Goal: Task Accomplishment & Management: Manage account settings

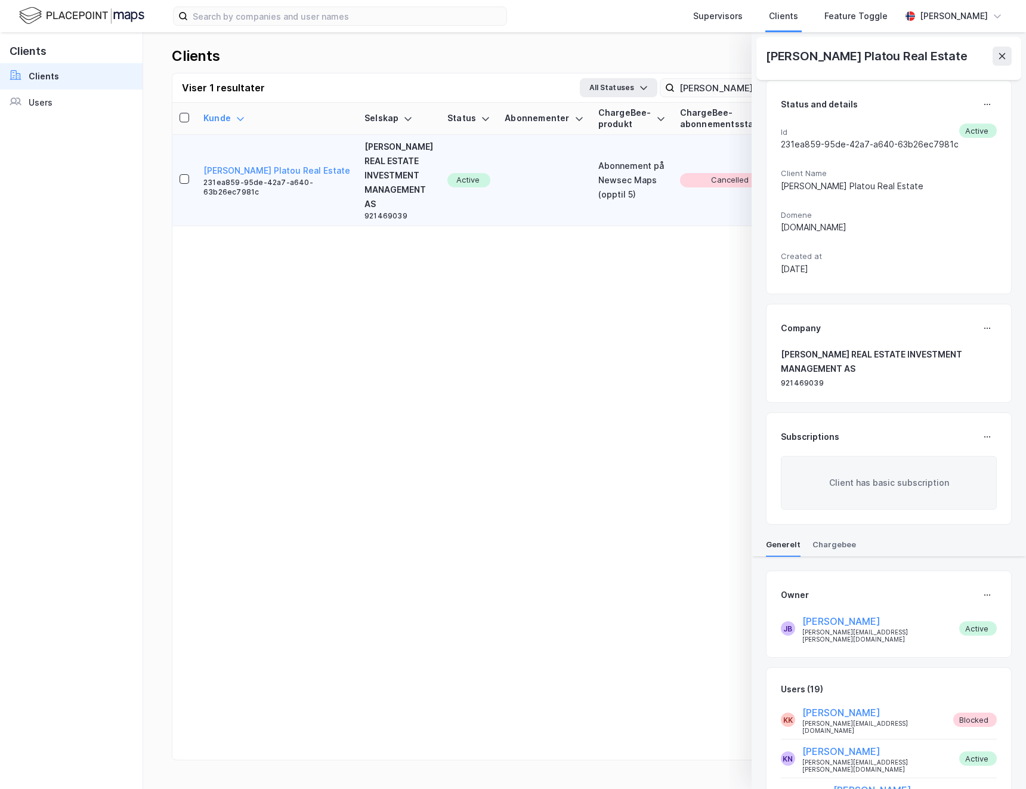
scroll to position [529, 0]
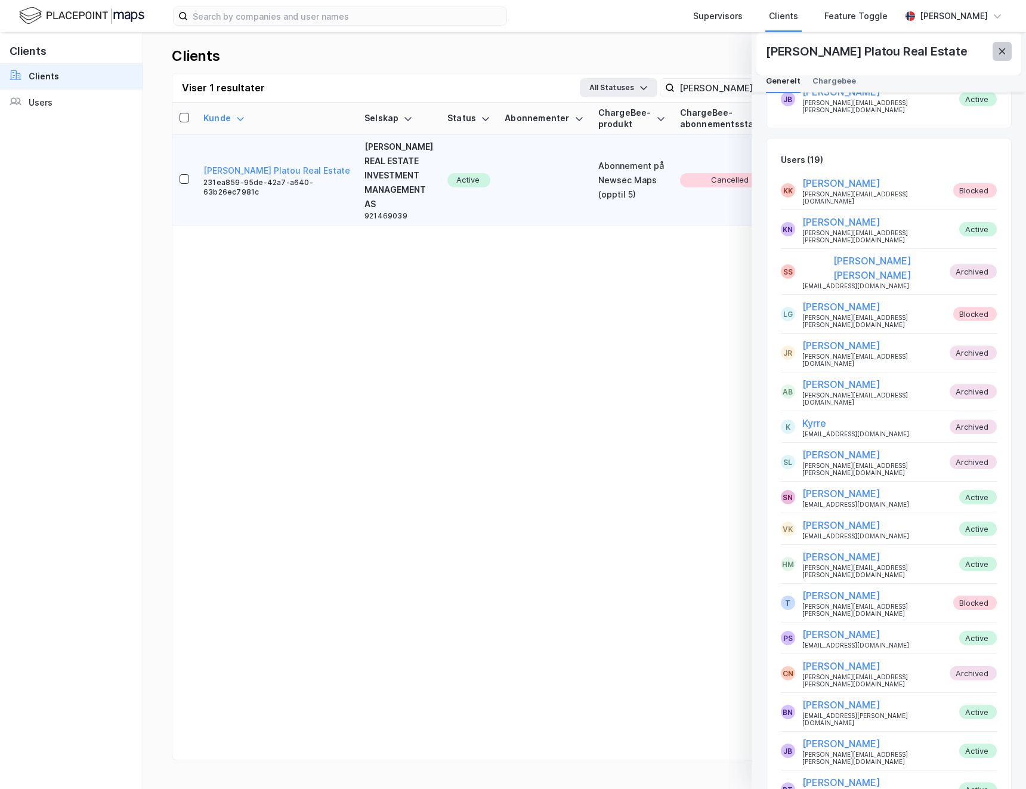
click at [1008, 48] on button at bounding box center [1002, 51] width 19 height 19
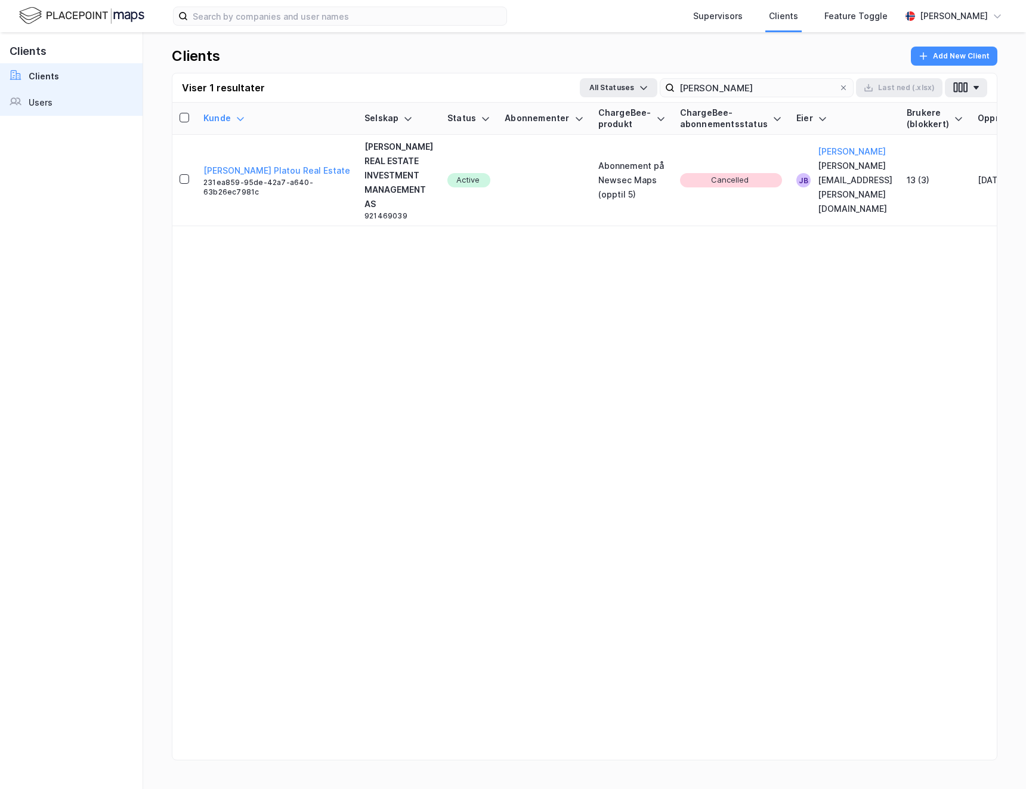
click at [61, 101] on link "Users" at bounding box center [71, 103] width 143 height 26
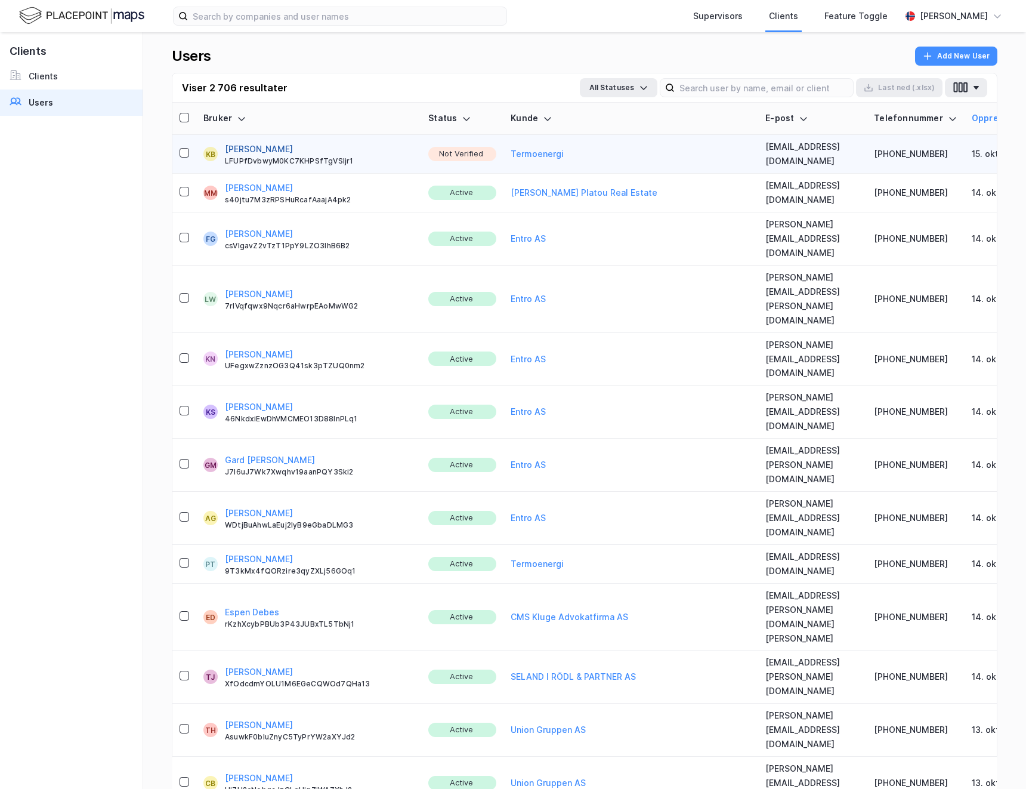
click at [274, 148] on button "[PERSON_NAME]" at bounding box center [259, 149] width 68 height 14
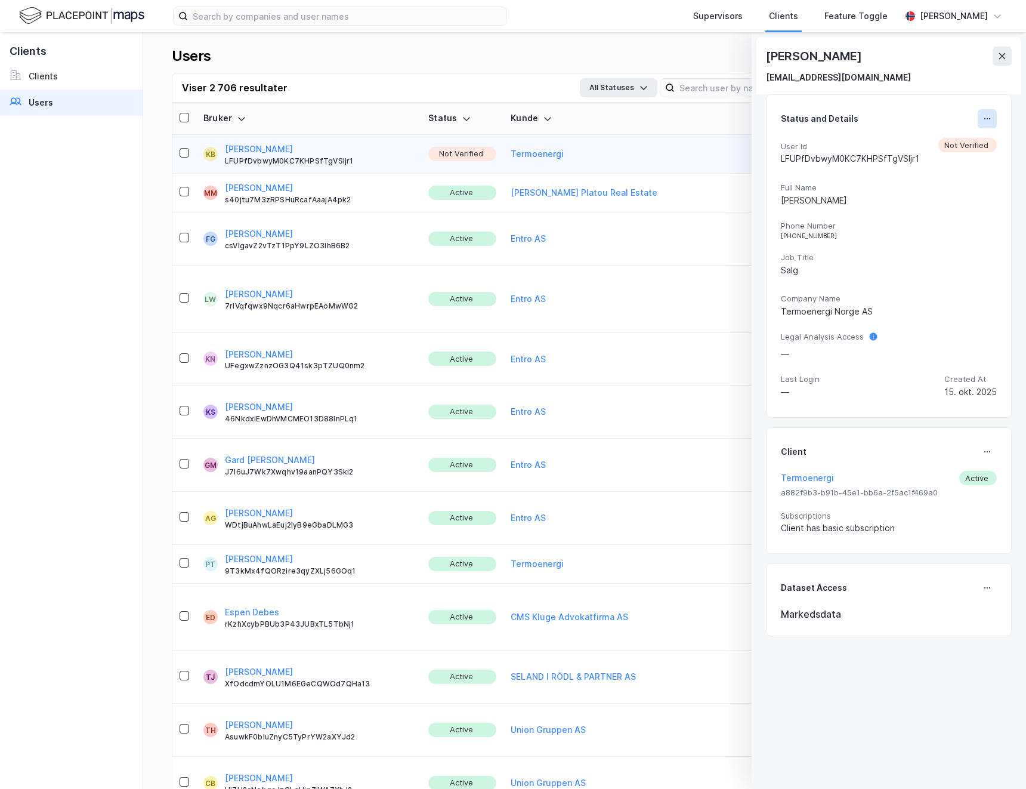
click at [983, 119] on icon at bounding box center [988, 119] width 10 height 10
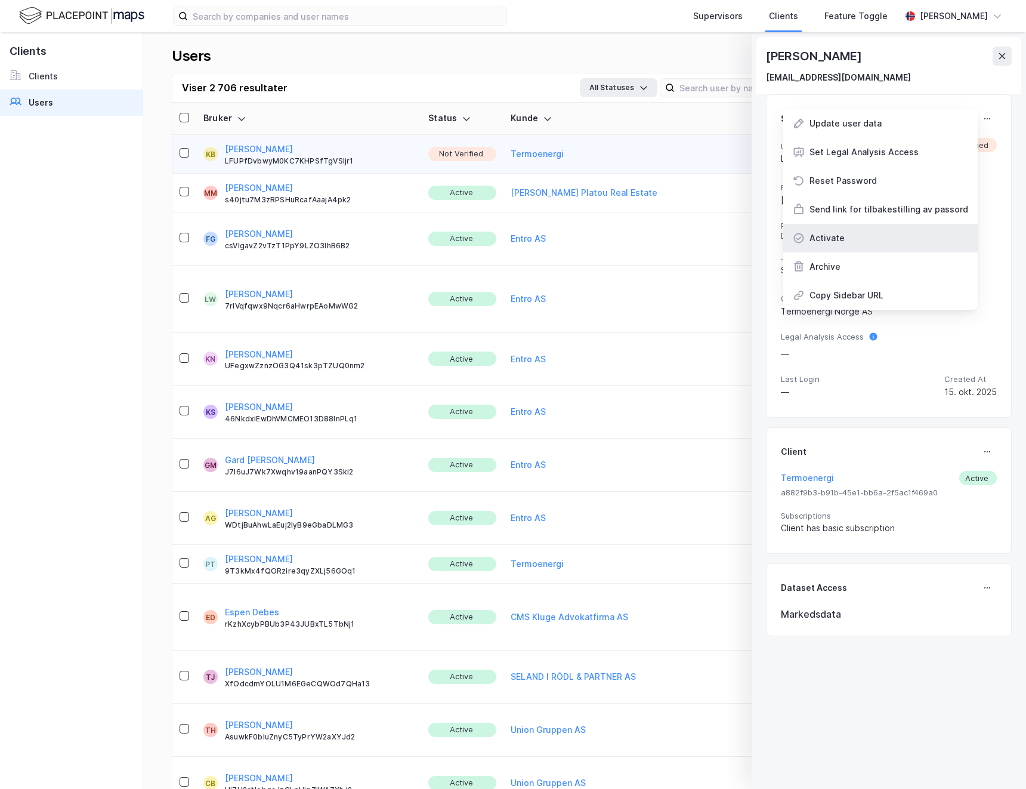
click at [858, 241] on div "Activate" at bounding box center [880, 238] width 195 height 29
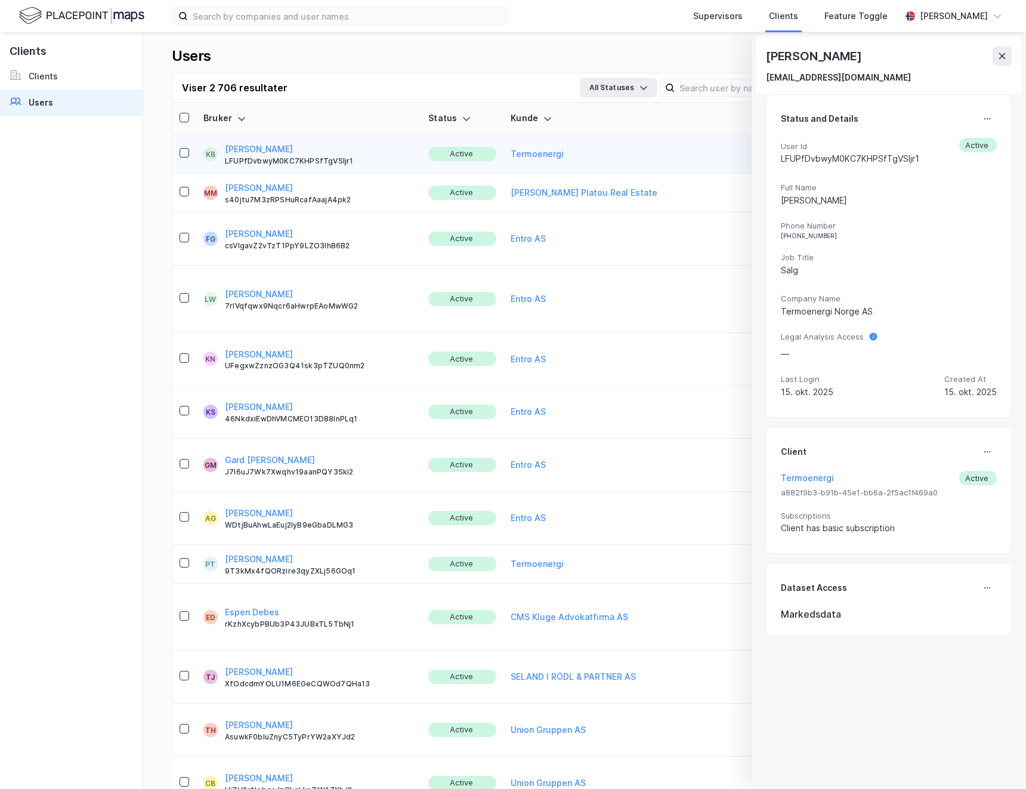
click at [1000, 58] on icon at bounding box center [1002, 56] width 7 height 6
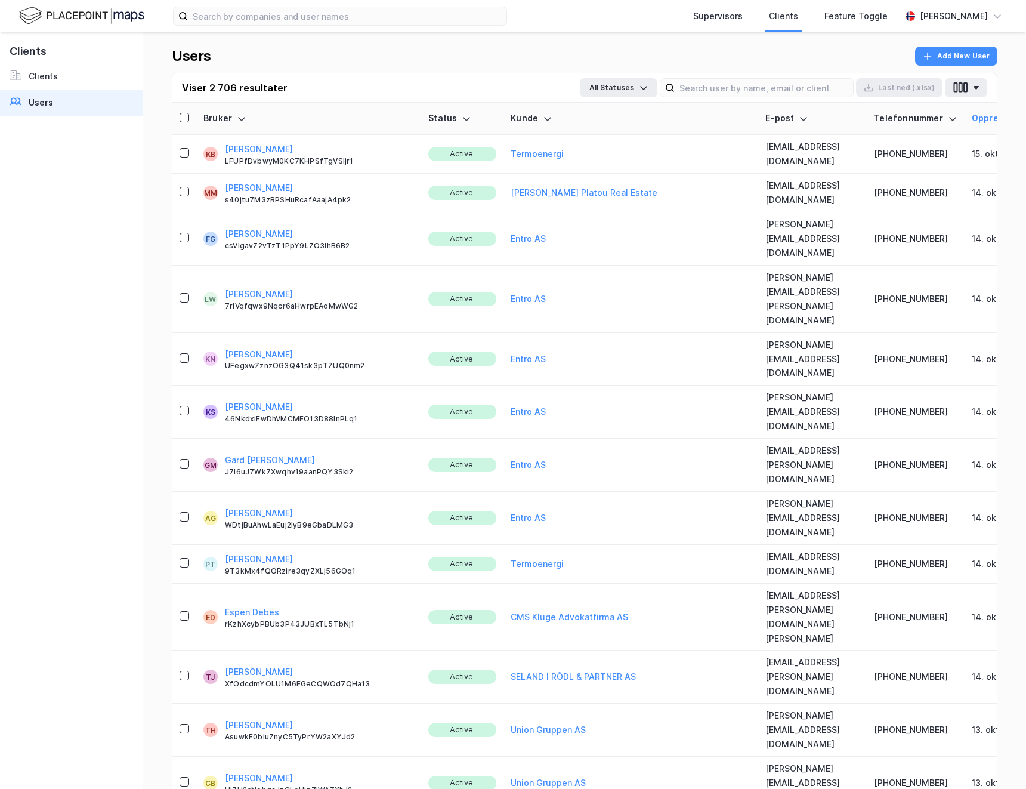
click at [998, 55] on div "Users Add New User Viser 2 706 resultater All Statuses Last [PERSON_NAME] (.xls…" at bounding box center [584, 410] width 883 height 757
click at [511, 118] on div "Kunde" at bounding box center [631, 118] width 240 height 11
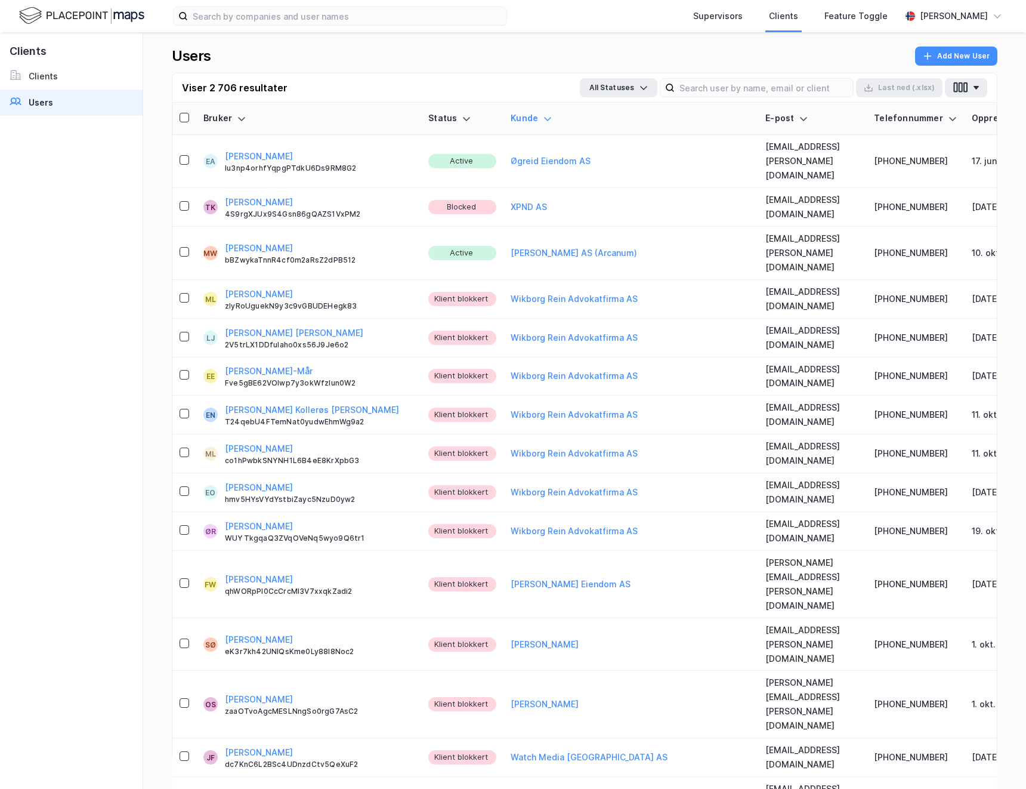
click at [428, 119] on div "Status" at bounding box center [462, 118] width 68 height 11
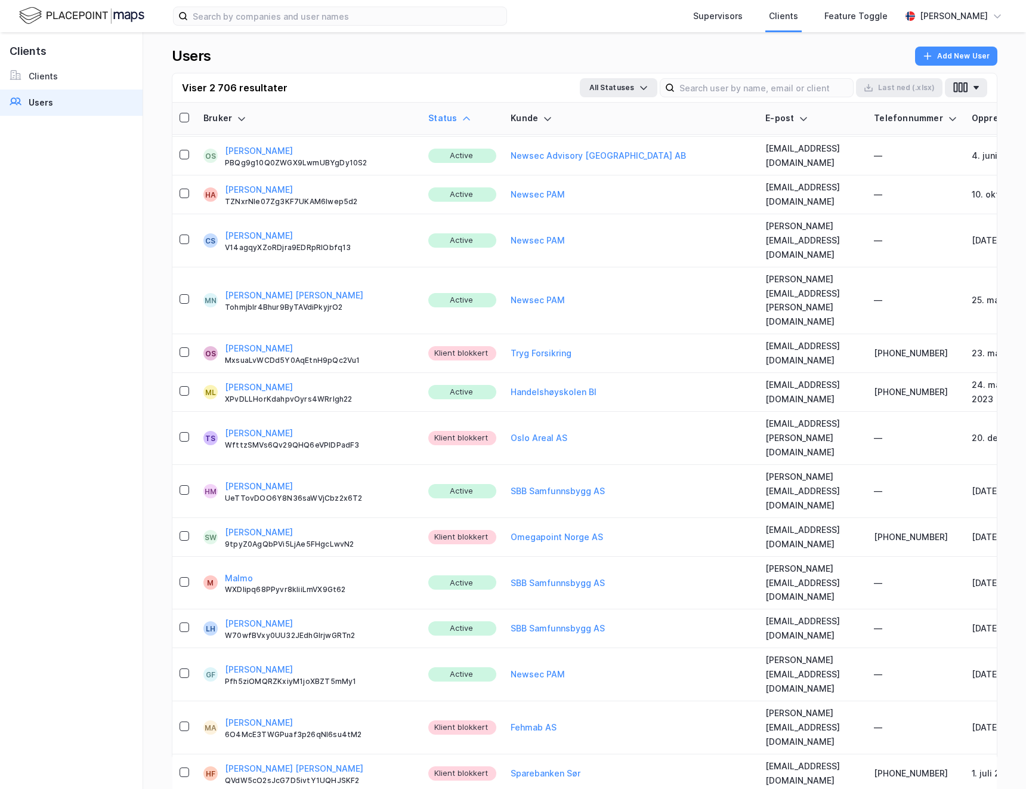
scroll to position [11903, 0]
